Goal: Transaction & Acquisition: Register for event/course

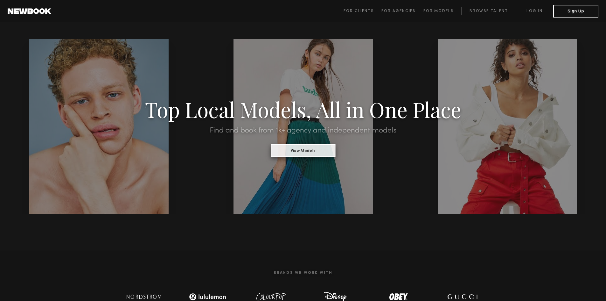
click at [299, 150] on button "View Models" at bounding box center [303, 150] width 65 height 13
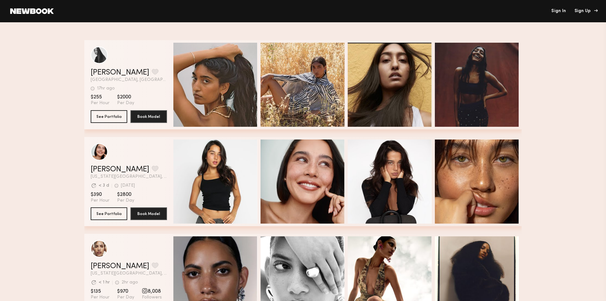
click at [581, 11] on div "Sign Up" at bounding box center [585, 11] width 21 height 4
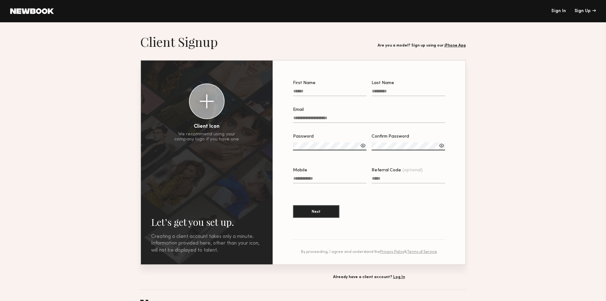
click at [328, 91] on input "First Name" at bounding box center [329, 92] width 73 height 7
type input "***"
type input "******"
type input "**********"
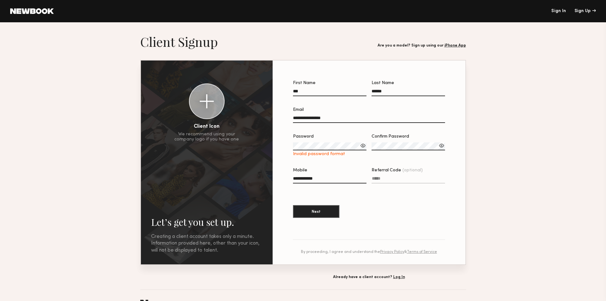
click at [363, 146] on div at bounding box center [363, 145] width 6 height 6
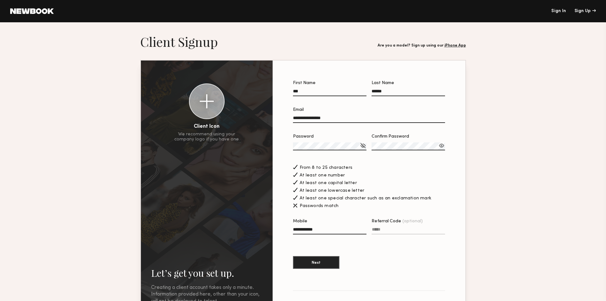
drag, startPoint x: 335, startPoint y: 120, endPoint x: 305, endPoint y: 119, distance: 30.6
click at [305, 119] on input "**********" at bounding box center [369, 118] width 152 height 7
type input "**********"
click at [401, 142] on label "Confirm Password" at bounding box center [408, 145] width 73 height 22
click at [320, 263] on button "Next" at bounding box center [316, 261] width 46 height 13
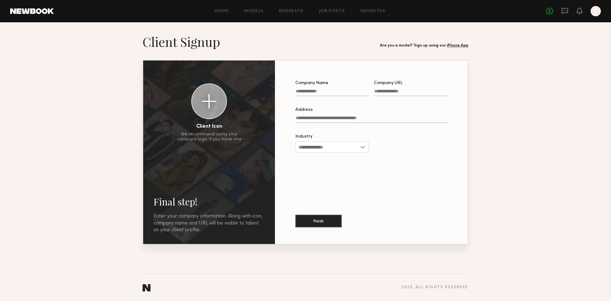
click at [310, 88] on label "Company Name" at bounding box center [331, 92] width 73 height 22
click at [310, 89] on input "Company Name" at bounding box center [331, 92] width 73 height 7
type input "**********"
click at [378, 92] on input "Company URL" at bounding box center [410, 92] width 73 height 7
type input "**********"
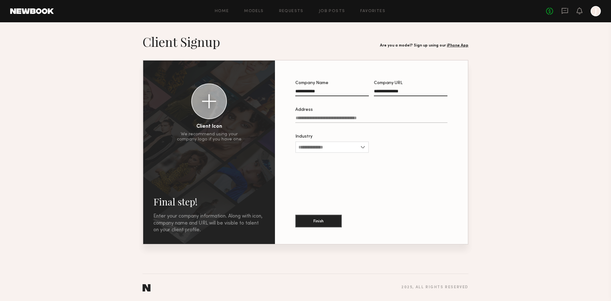
click at [319, 121] on input "Address" at bounding box center [371, 118] width 152 height 7
type input "**********"
click at [360, 148] on input "Industry" at bounding box center [331, 146] width 73 height 11
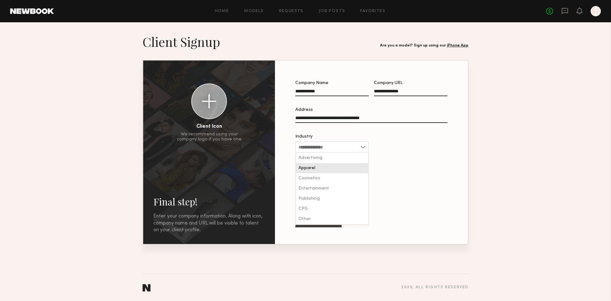
click at [324, 167] on div "Apparel" at bounding box center [332, 168] width 72 height 10
type input "*******"
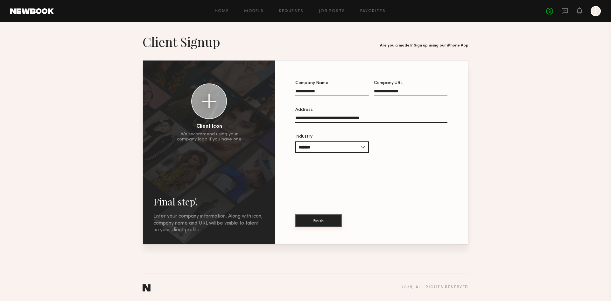
click at [327, 219] on button "Finish" at bounding box center [318, 220] width 46 height 13
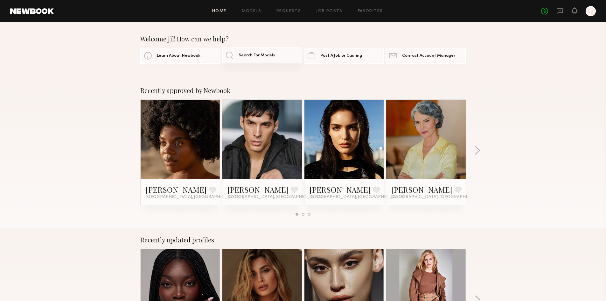
click at [237, 55] on link "Search For Models" at bounding box center [262, 55] width 80 height 16
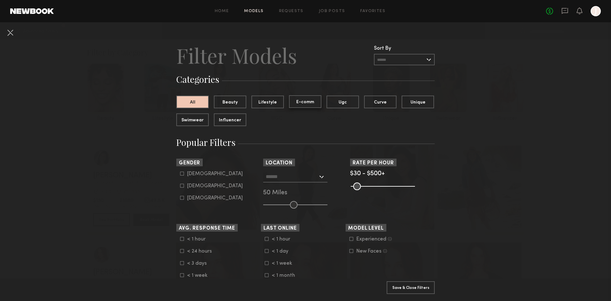
click at [304, 99] on button "E-comm" at bounding box center [305, 101] width 32 height 13
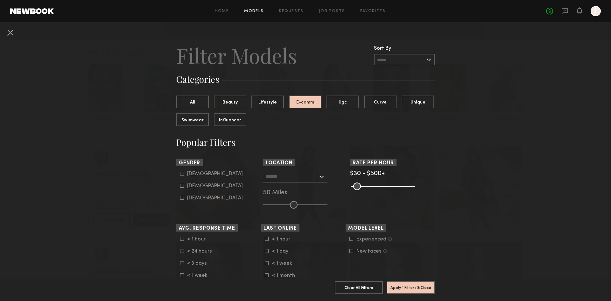
click at [182, 185] on label "Female" at bounding box center [211, 186] width 63 height 4
type input "**"
click at [320, 177] on div at bounding box center [295, 176] width 64 height 11
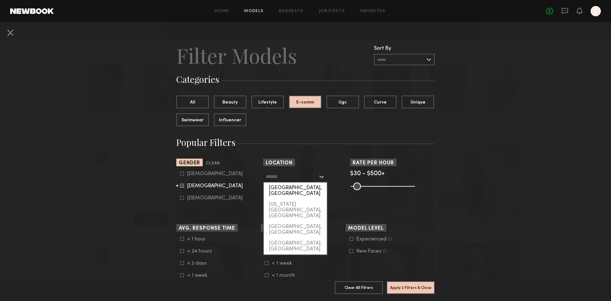
click at [298, 188] on div "[GEOGRAPHIC_DATA], [GEOGRAPHIC_DATA]" at bounding box center [295, 190] width 63 height 17
type input "**********"
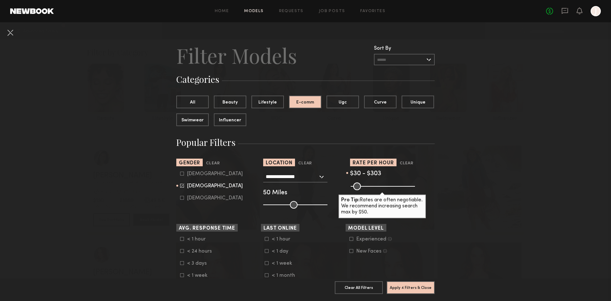
drag, startPoint x: 410, startPoint y: 186, endPoint x: 385, endPoint y: 191, distance: 25.6
click at [385, 190] on input "range" at bounding box center [383, 186] width 64 height 8
drag, startPoint x: 386, startPoint y: 185, endPoint x: 391, endPoint y: 185, distance: 4.5
type input "***"
click at [391, 185] on input "range" at bounding box center [383, 186] width 64 height 8
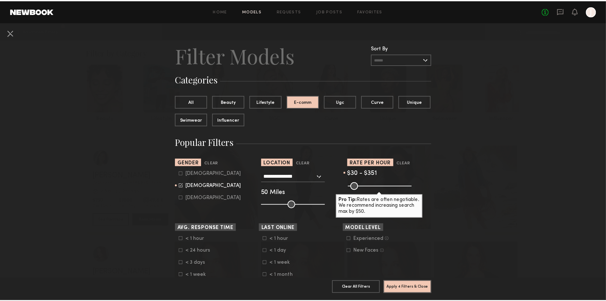
scroll to position [32, 0]
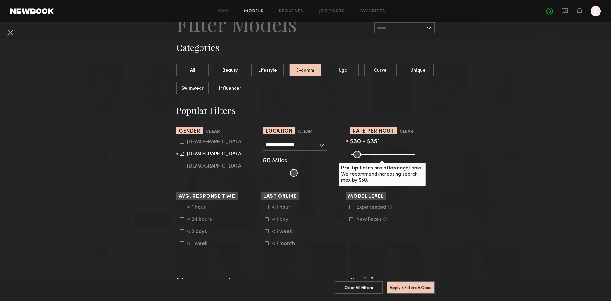
click at [349, 207] on icon at bounding box center [351, 207] width 4 height 4
click at [350, 218] on icon at bounding box center [351, 219] width 4 height 4
click at [265, 231] on icon at bounding box center [267, 231] width 4 height 4
click at [180, 219] on icon at bounding box center [182, 219] width 4 height 4
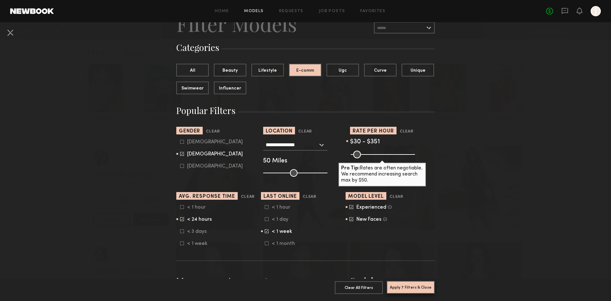
click at [409, 282] on button "Apply 7 Filters & Close" at bounding box center [411, 287] width 48 height 13
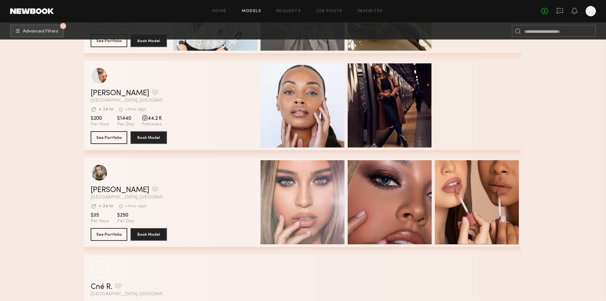
scroll to position [3150, 0]
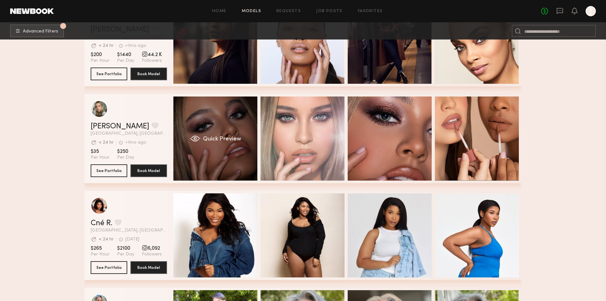
click at [230, 136] on div "Quick Preview" at bounding box center [215, 138] width 84 height 84
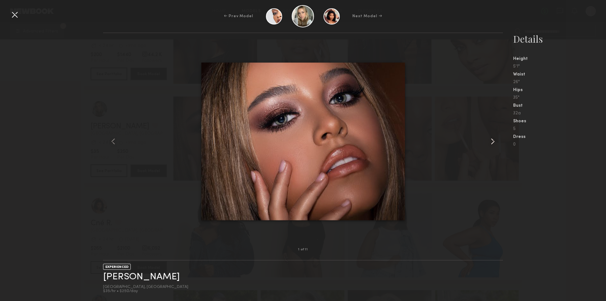
click at [489, 139] on common-icon at bounding box center [493, 141] width 10 height 10
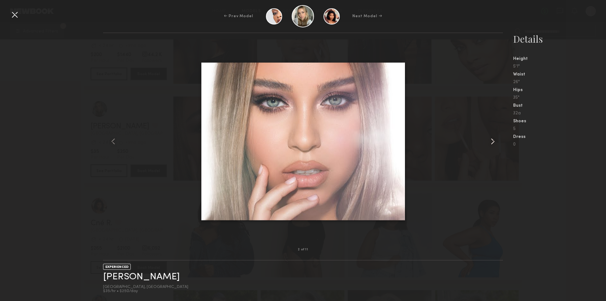
click at [489, 139] on common-icon at bounding box center [493, 141] width 10 height 10
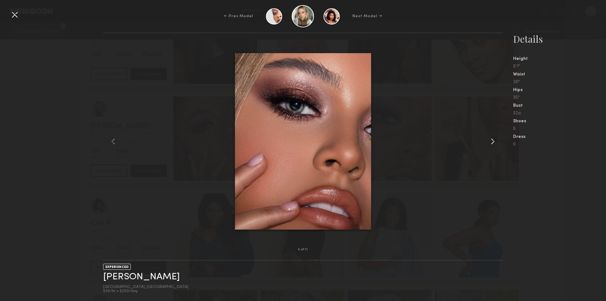
click at [489, 139] on common-icon at bounding box center [493, 141] width 10 height 10
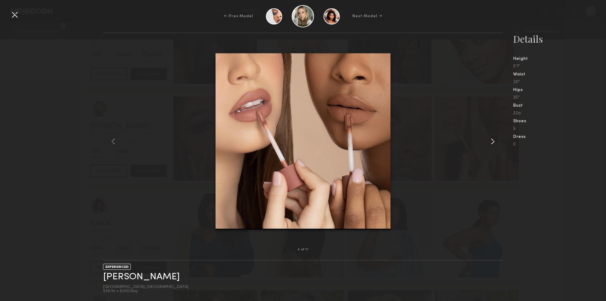
click at [489, 139] on common-icon at bounding box center [493, 141] width 10 height 10
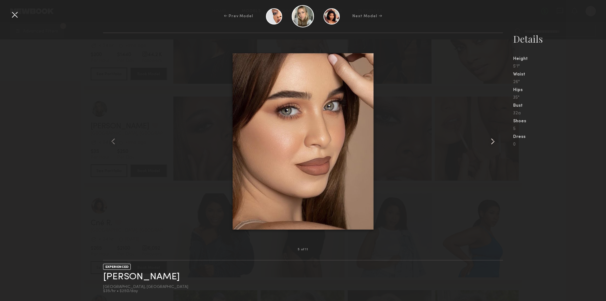
click at [489, 139] on common-icon at bounding box center [493, 141] width 10 height 10
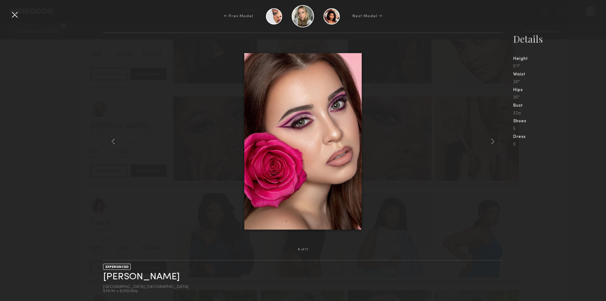
click at [18, 15] on div at bounding box center [15, 15] width 10 height 10
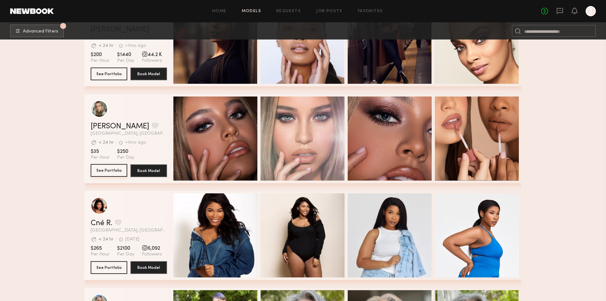
click at [109, 168] on button "See Portfolio" at bounding box center [109, 170] width 37 height 13
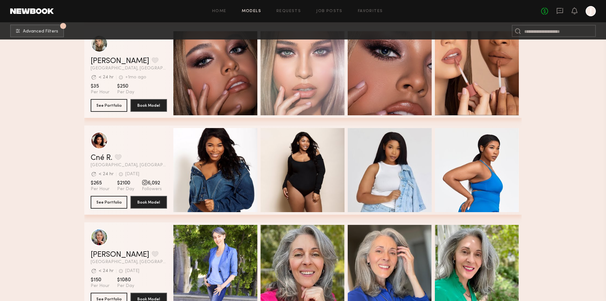
scroll to position [3088, 0]
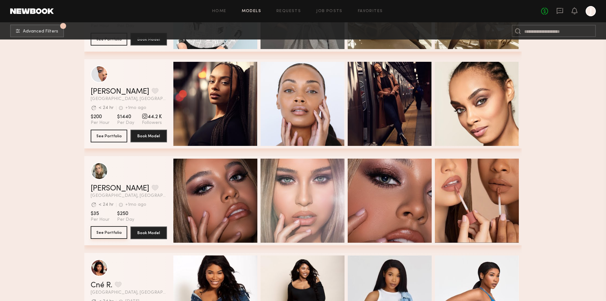
click at [111, 232] on button "See Portfolio" at bounding box center [109, 232] width 37 height 13
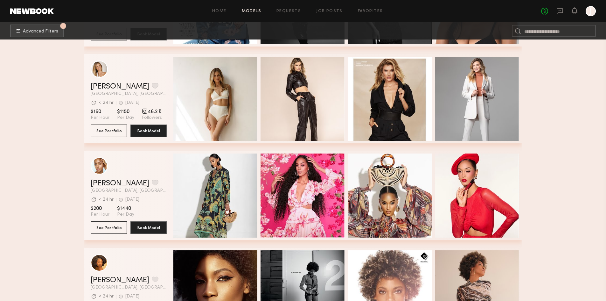
scroll to position [2674, 0]
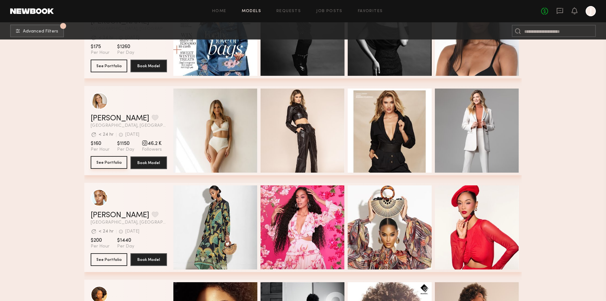
click at [106, 162] on button "See Portfolio" at bounding box center [109, 162] width 37 height 13
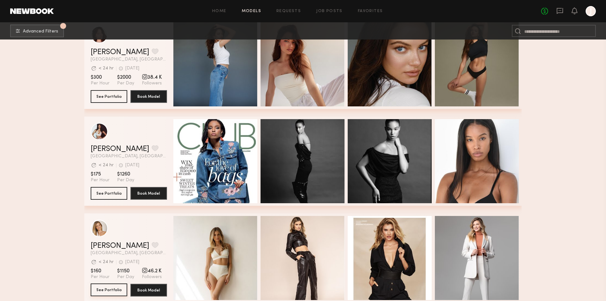
scroll to position [2515, 0]
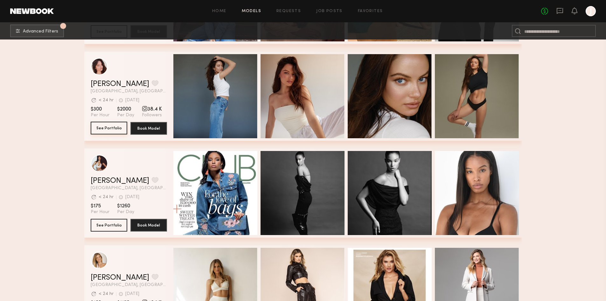
click at [109, 131] on button "See Portfolio" at bounding box center [109, 128] width 37 height 13
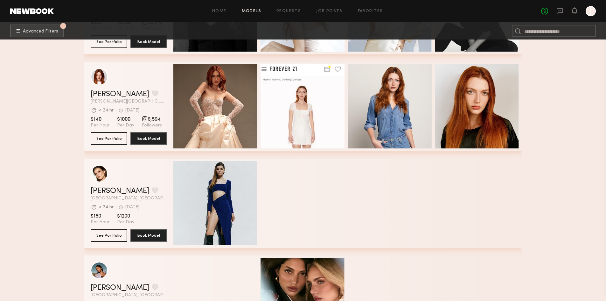
scroll to position [765, 0]
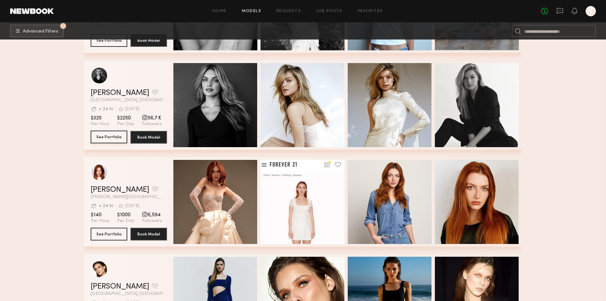
click at [104, 141] on button "See Portfolio" at bounding box center [109, 136] width 37 height 13
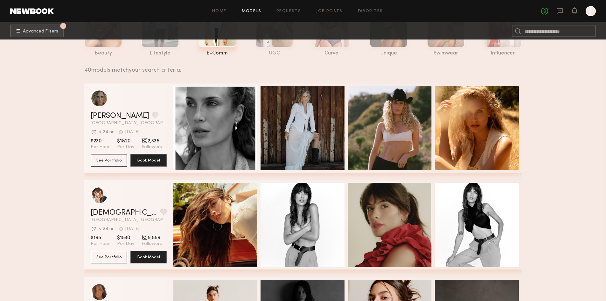
scroll to position [0, 0]
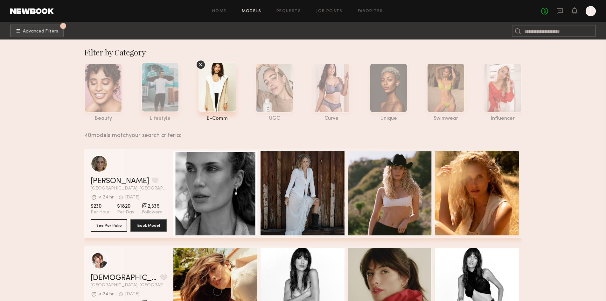
click at [161, 85] on div at bounding box center [160, 87] width 38 height 50
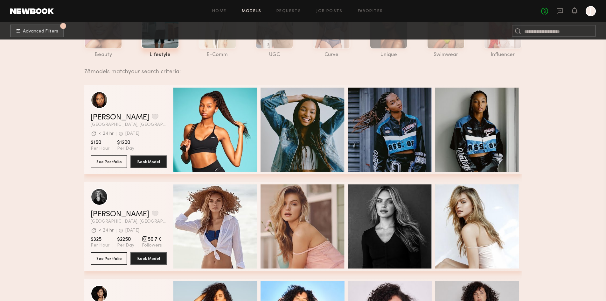
scroll to position [159, 0]
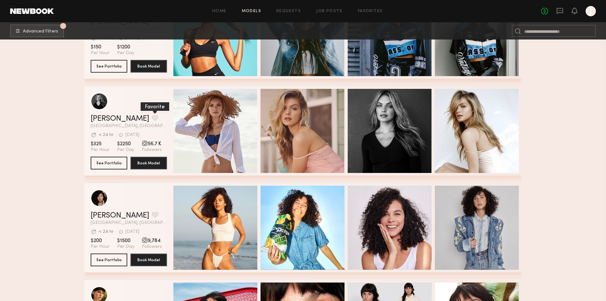
click at [152, 121] on button "grid" at bounding box center [155, 118] width 7 height 6
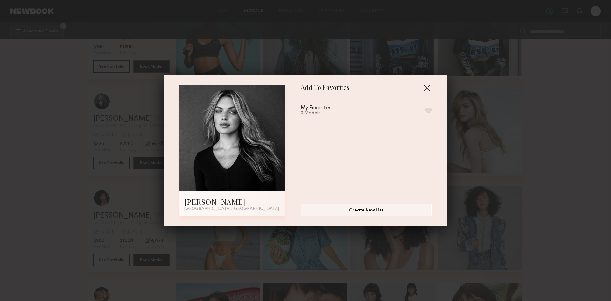
click at [424, 85] on button "button" at bounding box center [427, 88] width 10 height 10
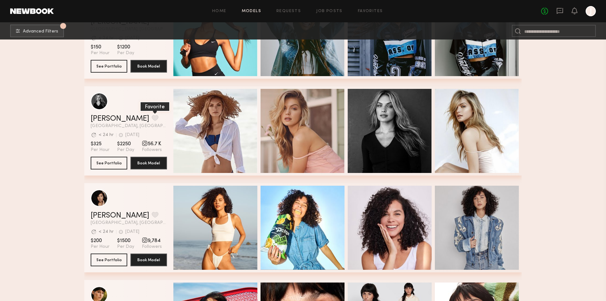
click at [152, 117] on button "grid" at bounding box center [155, 118] width 7 height 6
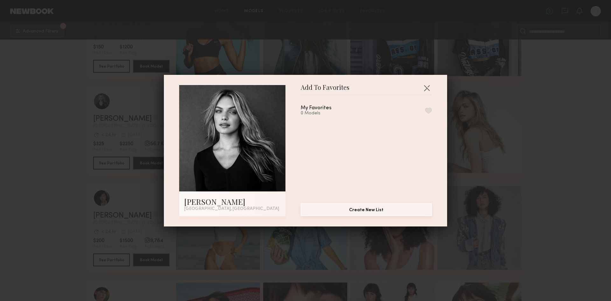
click at [367, 205] on button "Create New List" at bounding box center [366, 209] width 131 height 13
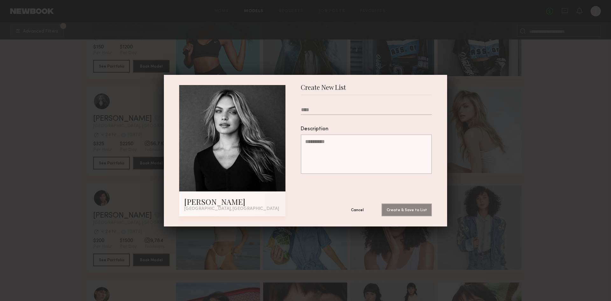
click at [307, 107] on input "text" at bounding box center [366, 111] width 131 height 8
type input "**********"
click at [409, 211] on button "Create & Save to List" at bounding box center [406, 209] width 50 height 13
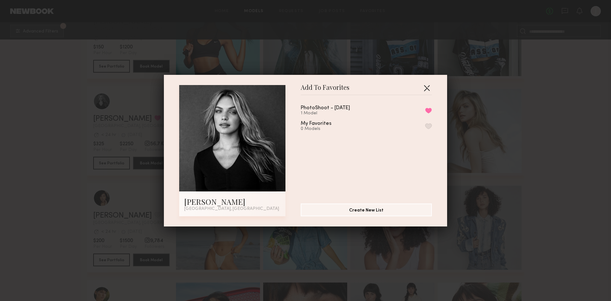
click at [424, 88] on button "button" at bounding box center [427, 88] width 10 height 10
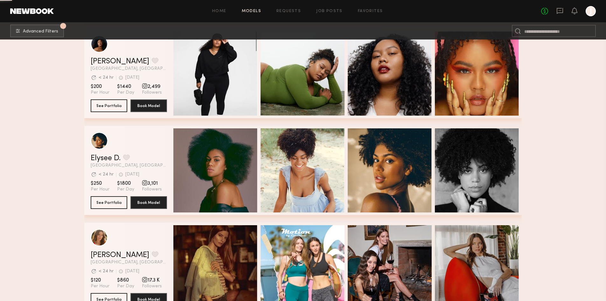
scroll to position [764, 0]
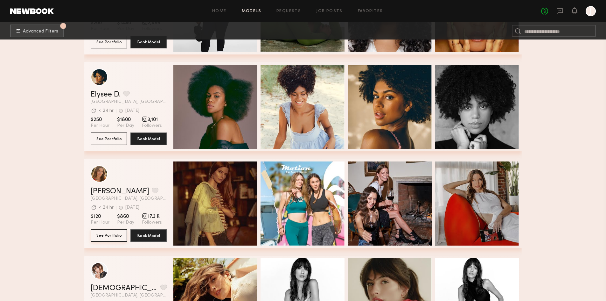
click at [103, 236] on button "See Portfolio" at bounding box center [109, 235] width 37 height 13
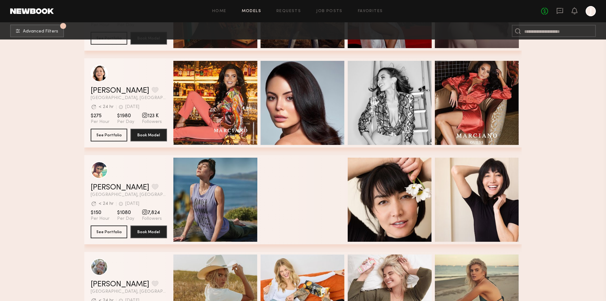
scroll to position [2959, 0]
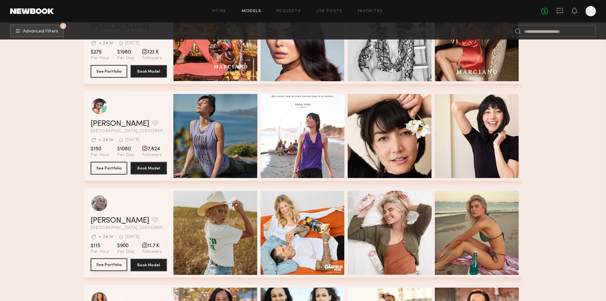
click at [105, 267] on button "See Portfolio" at bounding box center [109, 264] width 37 height 13
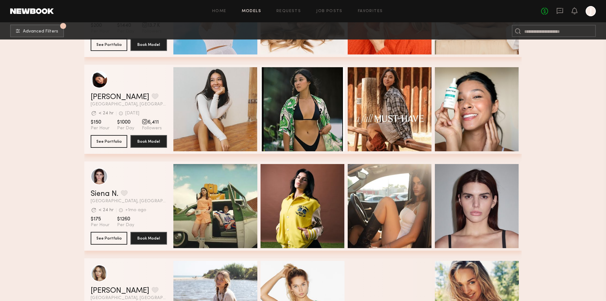
scroll to position [3436, 0]
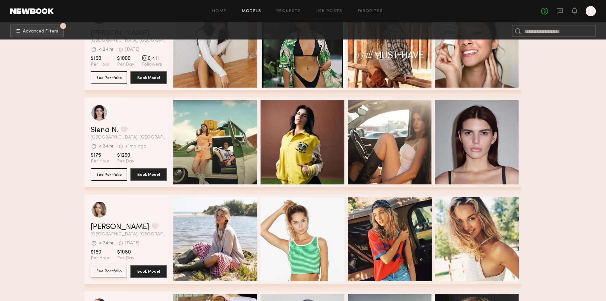
click at [112, 271] on button "See Portfolio" at bounding box center [109, 270] width 37 height 13
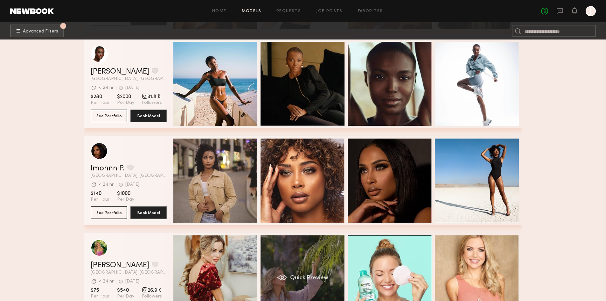
scroll to position [3977, 0]
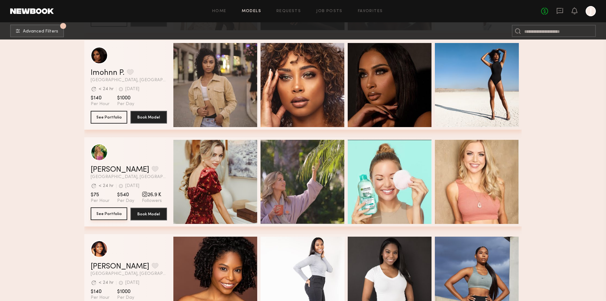
click at [105, 216] on button "See Portfolio" at bounding box center [109, 213] width 37 height 13
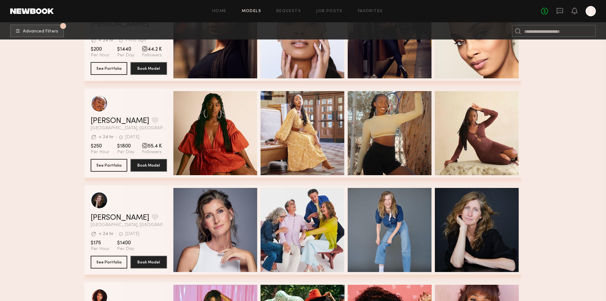
scroll to position [5765, 0]
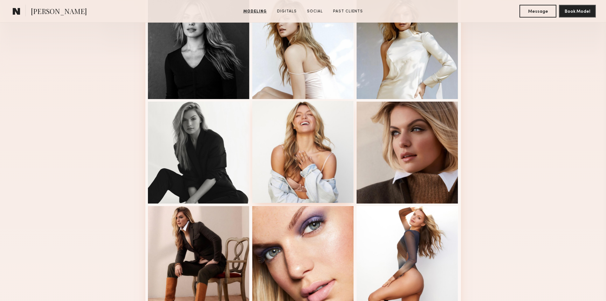
scroll to position [64, 0]
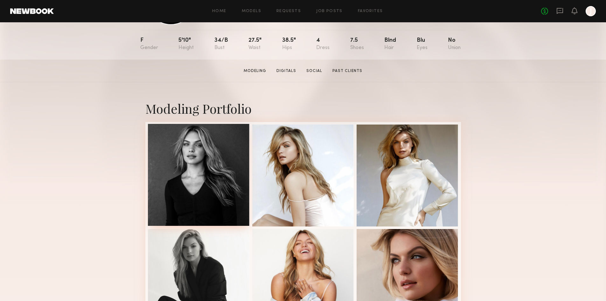
click at [199, 193] on div at bounding box center [199, 175] width 102 height 102
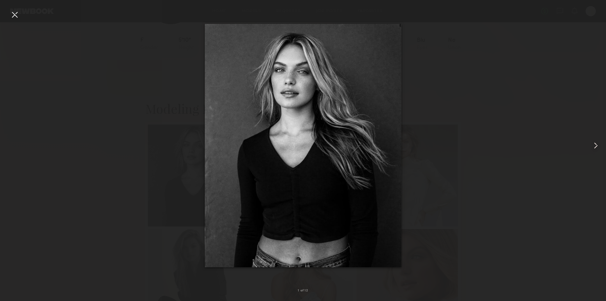
click at [596, 145] on common-icon at bounding box center [596, 145] width 10 height 10
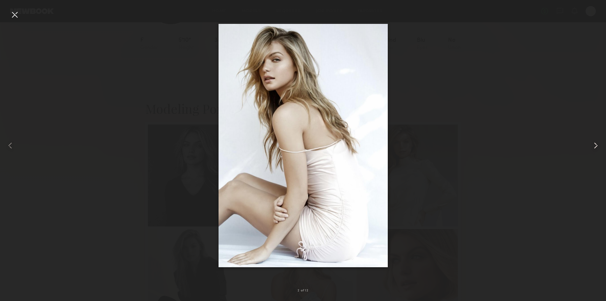
click at [596, 145] on common-icon at bounding box center [596, 145] width 10 height 10
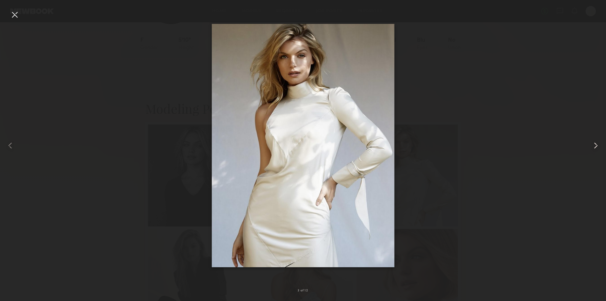
click at [596, 145] on common-icon at bounding box center [596, 145] width 10 height 10
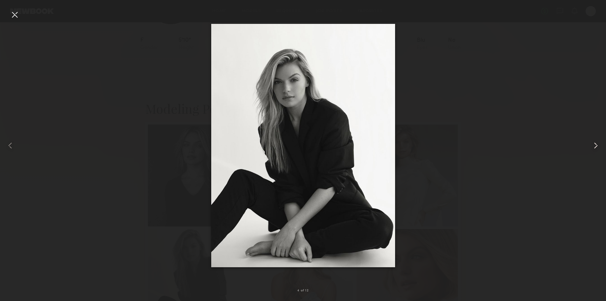
click at [596, 145] on common-icon at bounding box center [596, 145] width 10 height 10
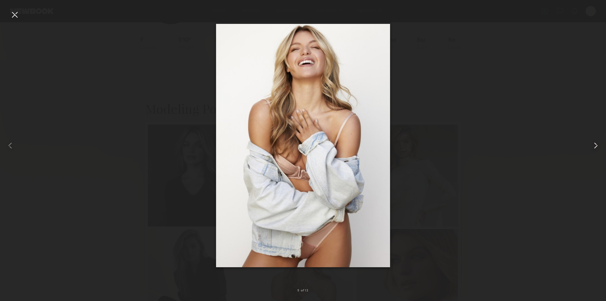
click at [596, 145] on common-icon at bounding box center [596, 145] width 10 height 10
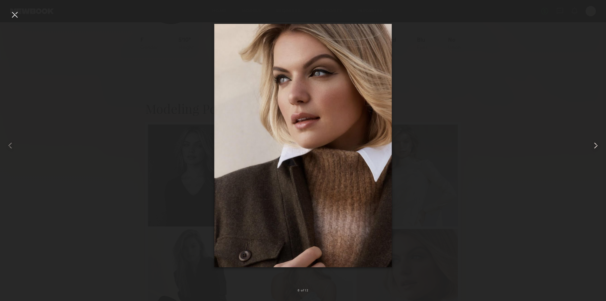
click at [596, 145] on common-icon at bounding box center [596, 145] width 10 height 10
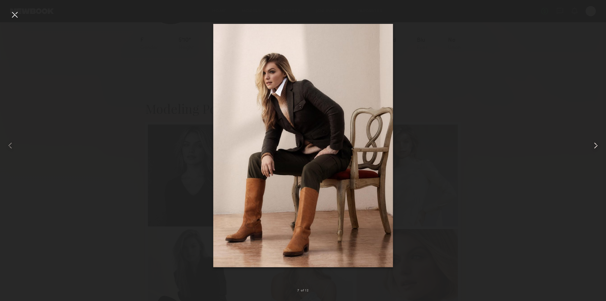
click at [596, 146] on common-icon at bounding box center [596, 145] width 10 height 10
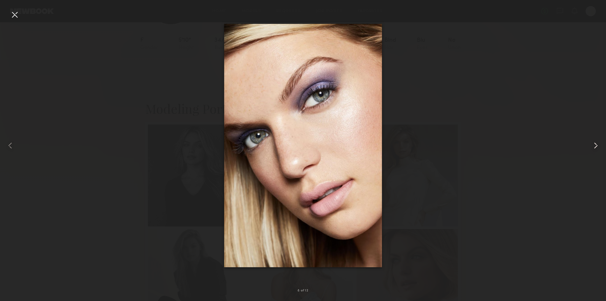
click at [596, 146] on common-icon at bounding box center [596, 145] width 10 height 10
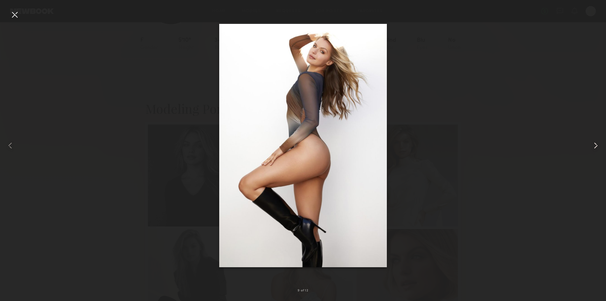
click at [596, 146] on common-icon at bounding box center [596, 145] width 10 height 10
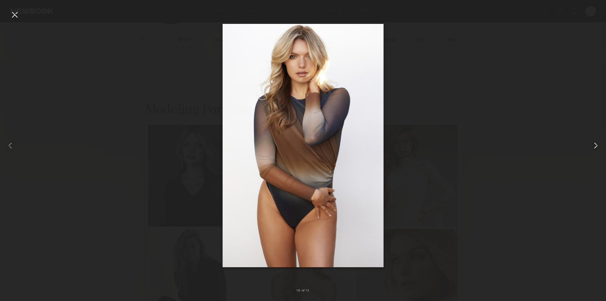
click at [596, 147] on common-icon at bounding box center [596, 145] width 10 height 10
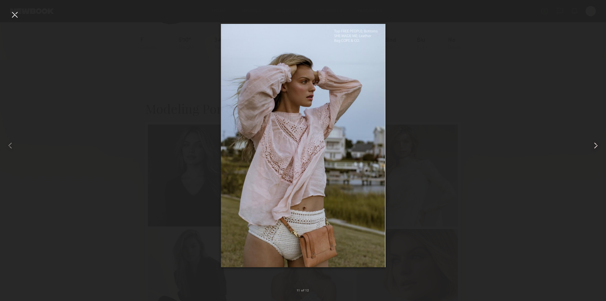
click at [596, 147] on common-icon at bounding box center [596, 145] width 10 height 10
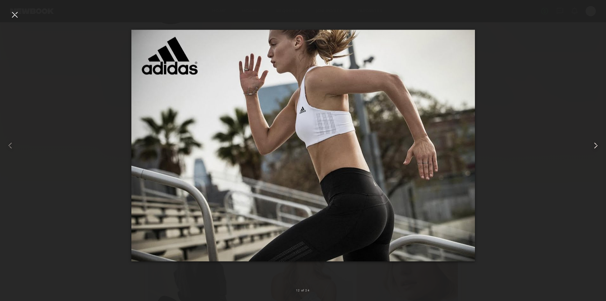
click at [596, 147] on common-icon at bounding box center [596, 145] width 10 height 10
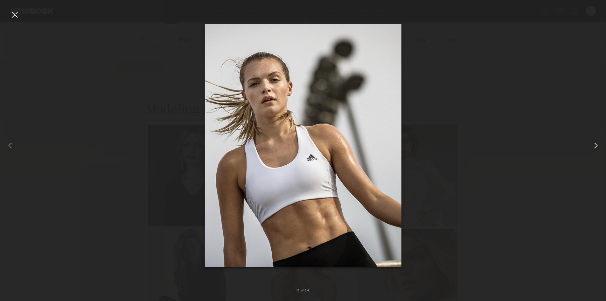
click at [597, 148] on common-icon at bounding box center [596, 145] width 10 height 10
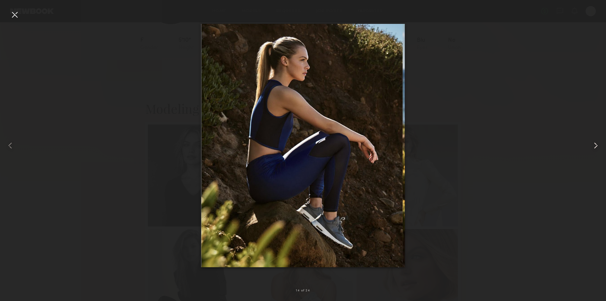
click at [597, 148] on common-icon at bounding box center [596, 145] width 10 height 10
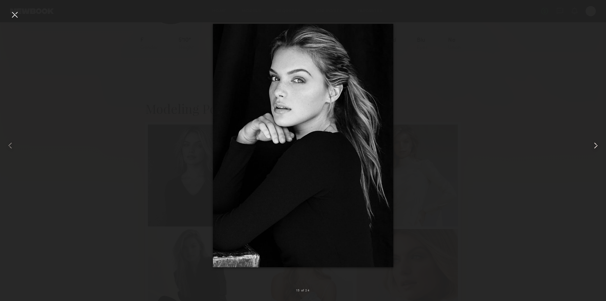
click at [597, 148] on common-icon at bounding box center [596, 145] width 10 height 10
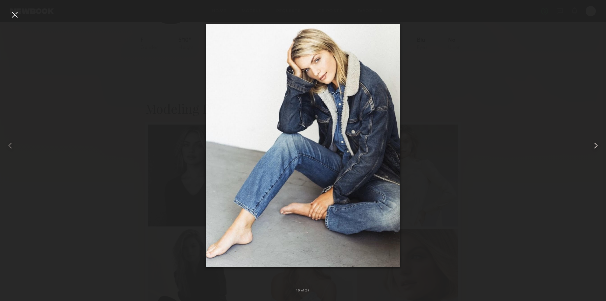
click at [597, 148] on common-icon at bounding box center [596, 145] width 10 height 10
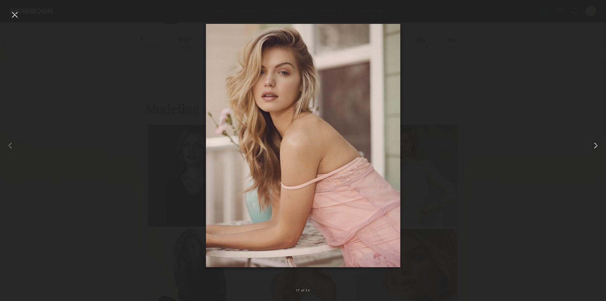
click at [597, 148] on common-icon at bounding box center [596, 145] width 10 height 10
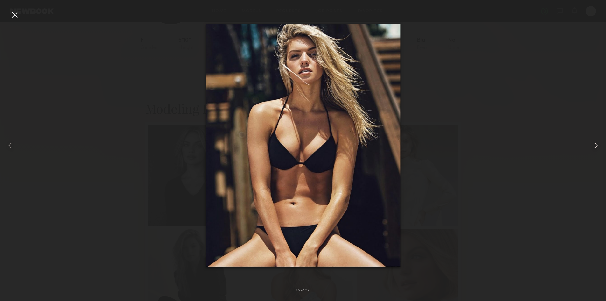
click at [597, 148] on common-icon at bounding box center [596, 145] width 10 height 10
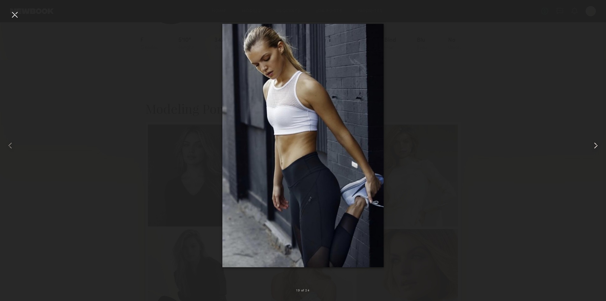
click at [597, 148] on common-icon at bounding box center [596, 145] width 10 height 10
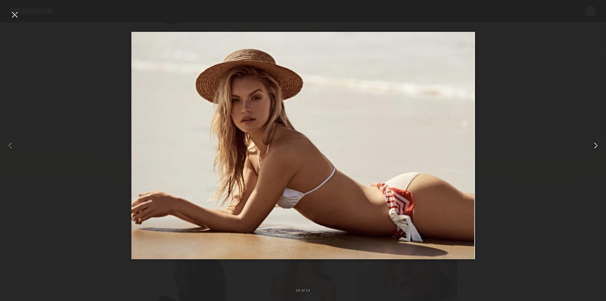
click at [596, 148] on common-icon at bounding box center [596, 145] width 10 height 10
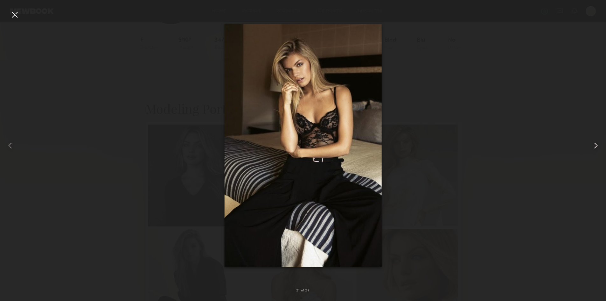
click at [592, 145] on common-icon at bounding box center [596, 145] width 10 height 10
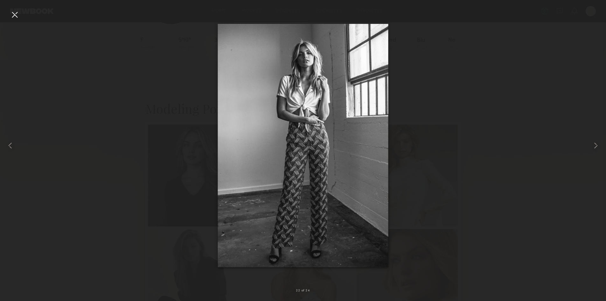
click at [17, 14] on div at bounding box center [15, 15] width 10 height 10
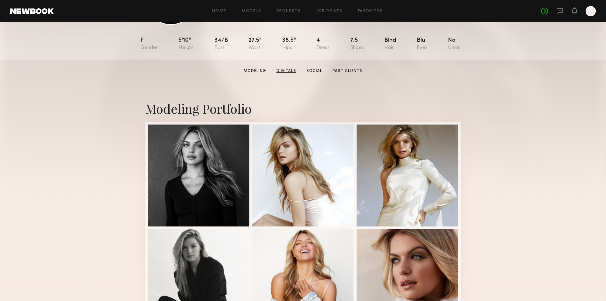
click at [283, 73] on link "Digitals" at bounding box center [286, 71] width 25 height 6
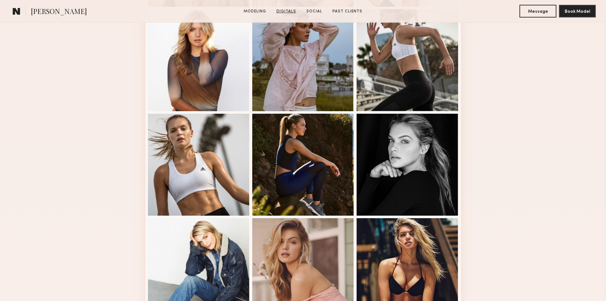
scroll to position [1004, 0]
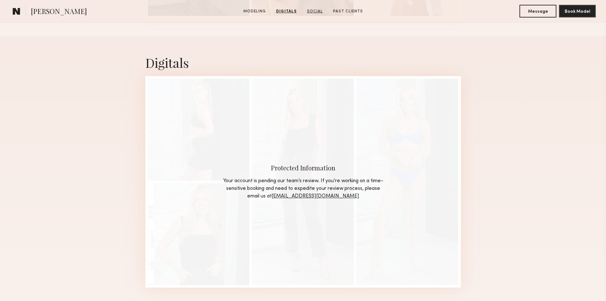
click at [313, 12] on link "Social" at bounding box center [314, 12] width 21 height 6
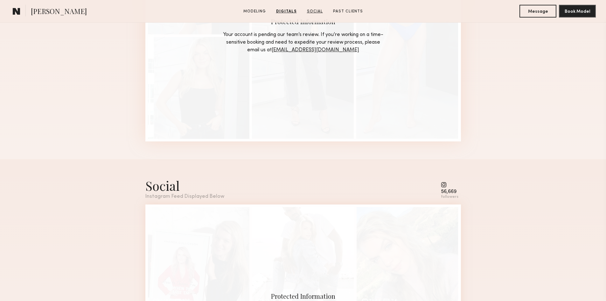
scroll to position [1273, 0]
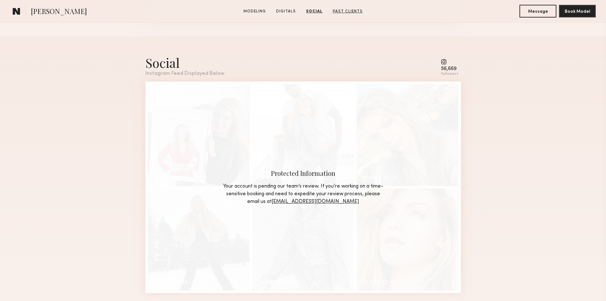
click at [347, 10] on link "Past Clients" at bounding box center [347, 12] width 35 height 6
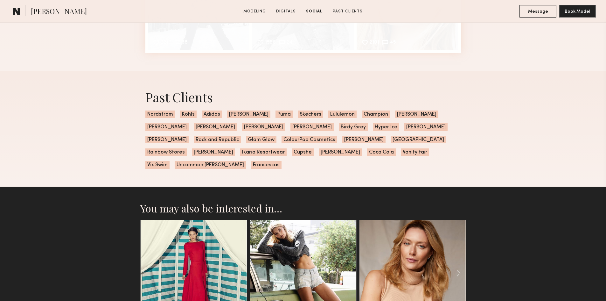
scroll to position [1548, 0]
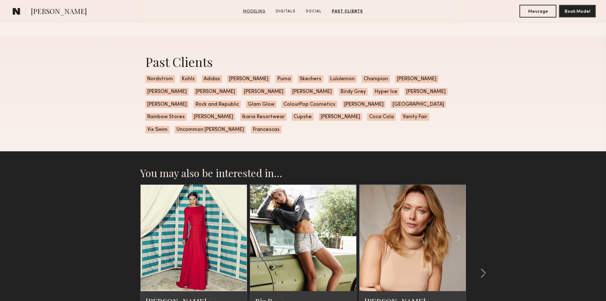
click at [251, 12] on link "Modeling" at bounding box center [255, 12] width 28 height 6
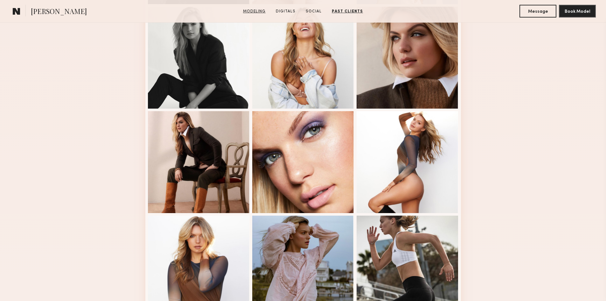
scroll to position [110, 0]
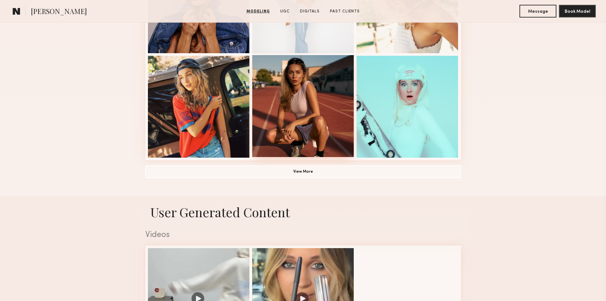
scroll to position [541, 0]
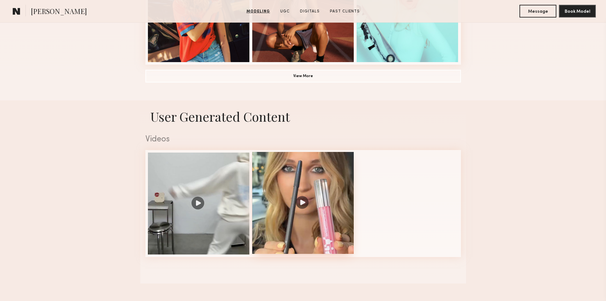
click at [302, 200] on div at bounding box center [303, 203] width 102 height 102
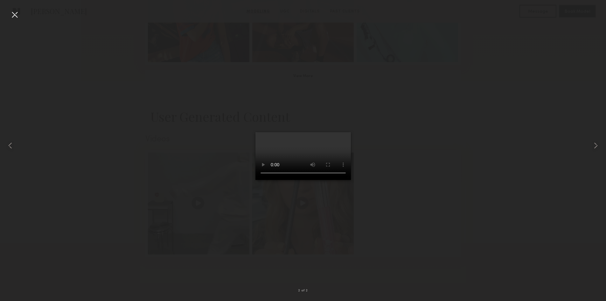
click at [18, 14] on div at bounding box center [15, 15] width 10 height 10
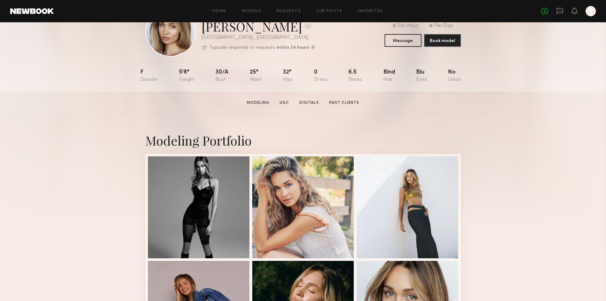
scroll to position [0, 0]
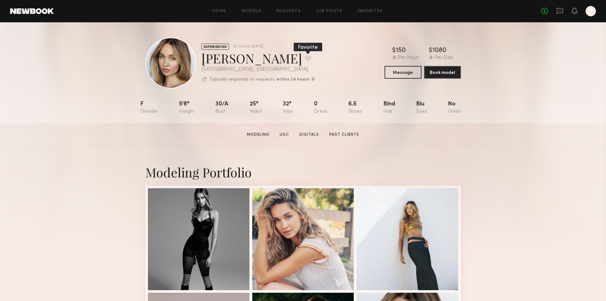
click at [305, 55] on button at bounding box center [308, 58] width 7 height 6
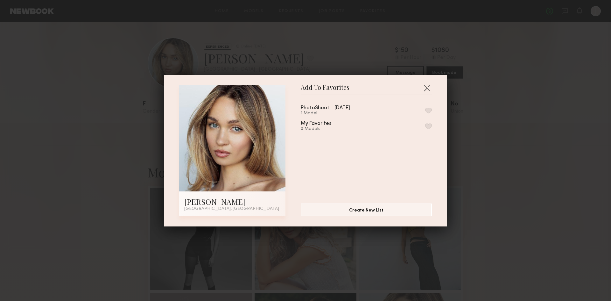
click at [326, 111] on div "1 Model" at bounding box center [333, 113] width 65 height 5
click at [425, 109] on button "button" at bounding box center [428, 111] width 7 height 6
click at [425, 86] on button "button" at bounding box center [427, 88] width 10 height 10
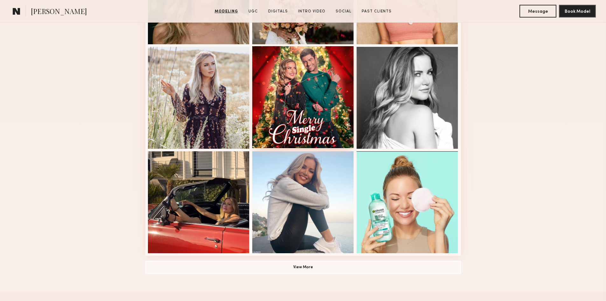
scroll to position [382, 0]
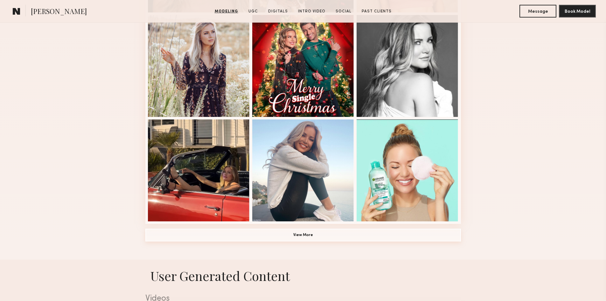
click at [302, 237] on button "View More" at bounding box center [303, 234] width 316 height 13
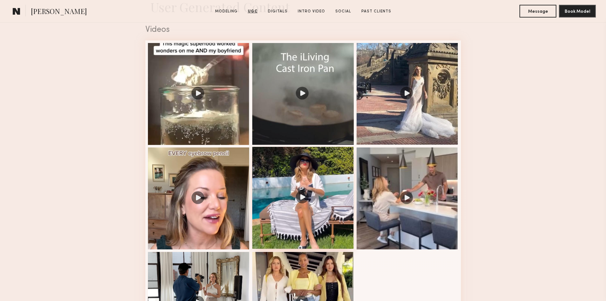
scroll to position [1082, 0]
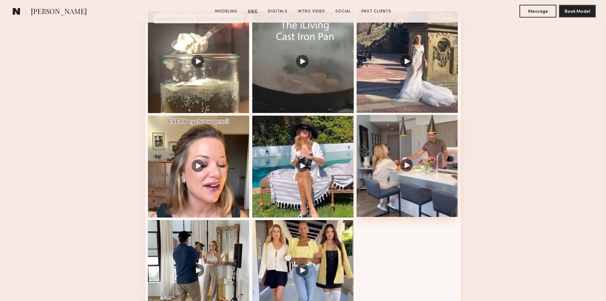
click at [405, 168] on div at bounding box center [408, 166] width 102 height 102
